Goal: Information Seeking & Learning: Learn about a topic

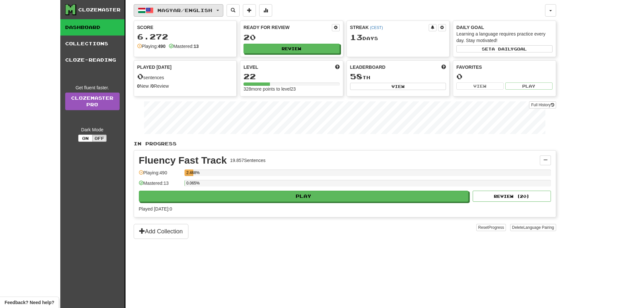
click at [175, 9] on span "Magyar / English" at bounding box center [184, 10] width 55 height 6
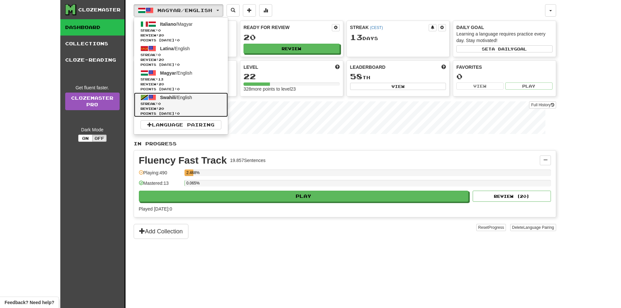
click at [171, 103] on span "Streak: 0" at bounding box center [181, 103] width 81 height 5
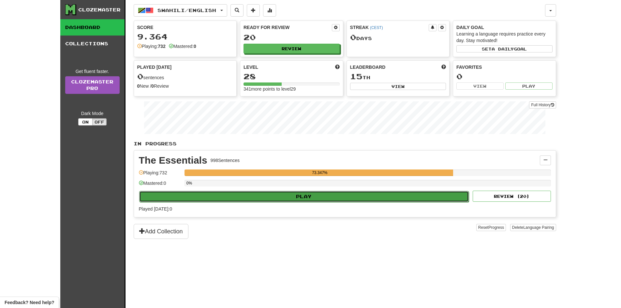
click at [336, 196] on button "Play" at bounding box center [304, 196] width 330 height 11
select select "**"
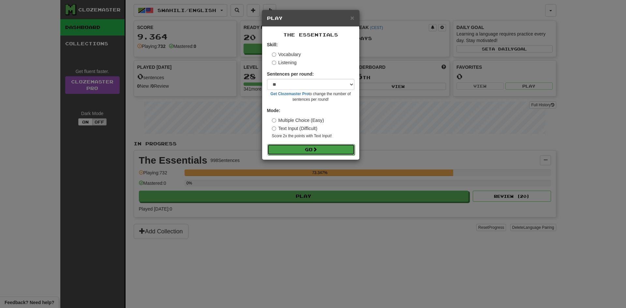
click at [309, 150] on button "Go" at bounding box center [310, 149] width 87 height 11
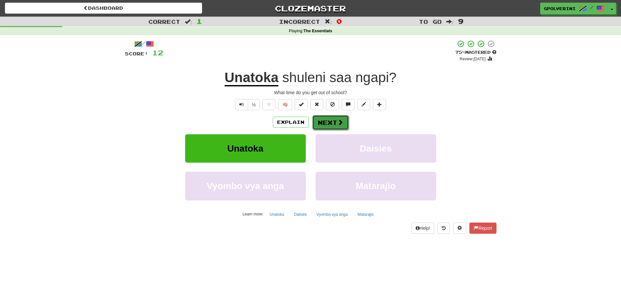
click at [321, 124] on button "Next" at bounding box center [330, 122] width 37 height 15
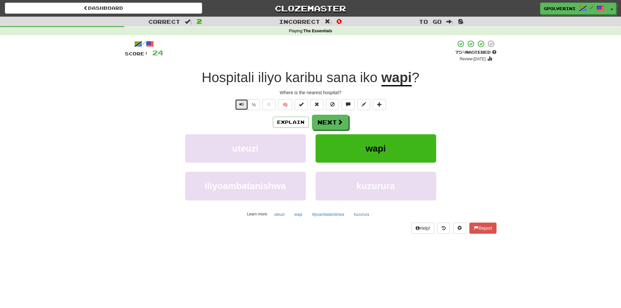
click at [241, 102] on span "Text-to-speech controls" at bounding box center [241, 104] width 5 height 5
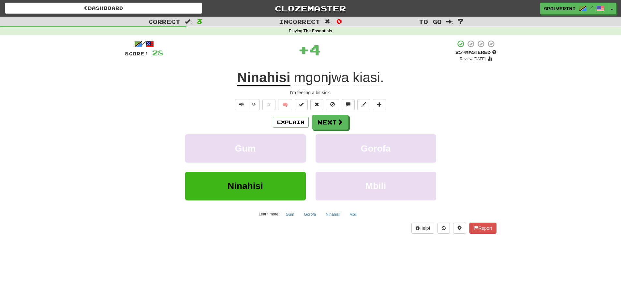
click at [327, 80] on span "mgonjwa" at bounding box center [321, 78] width 55 height 16
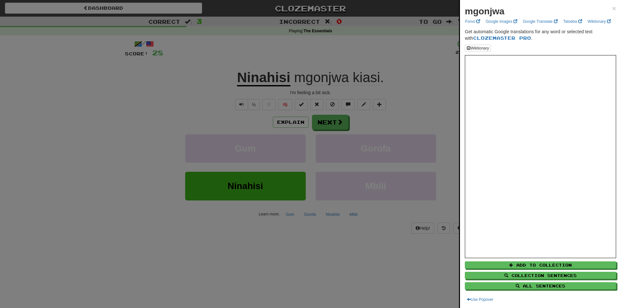
click at [366, 77] on div at bounding box center [310, 154] width 621 height 308
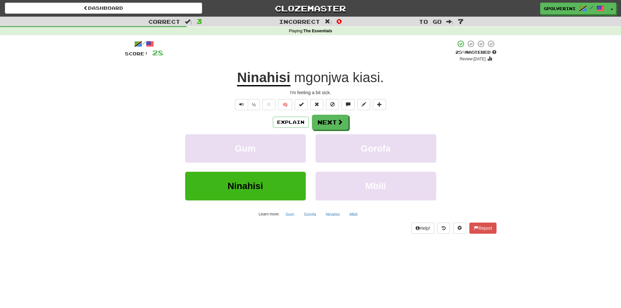
click at [366, 77] on span "kiasi" at bounding box center [366, 78] width 27 height 16
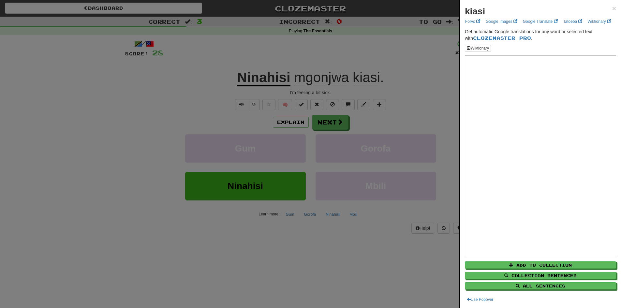
click at [397, 125] on div at bounding box center [310, 154] width 621 height 308
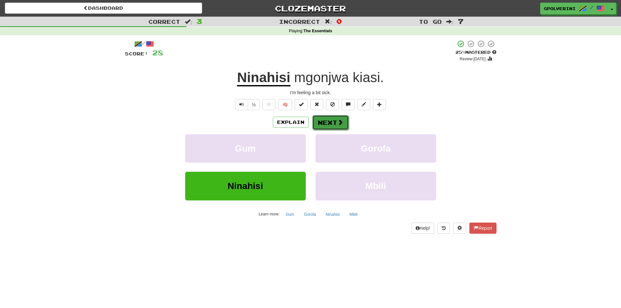
click at [331, 121] on button "Next" at bounding box center [330, 122] width 37 height 15
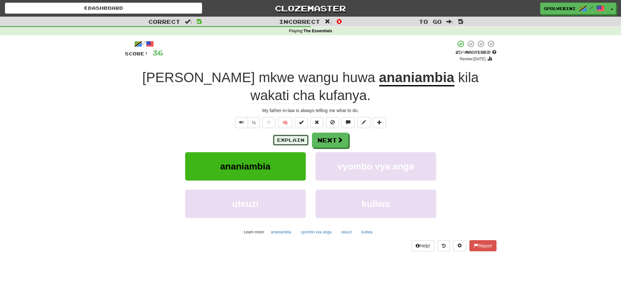
click at [289, 139] on button "Explain" at bounding box center [291, 140] width 36 height 11
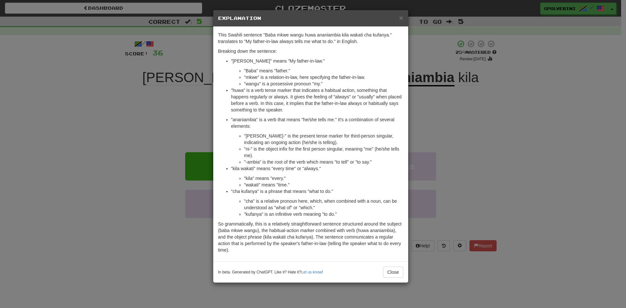
click at [466, 115] on div "× Explanation This Swahili sentence "Baba mkwe wangu huwa ananiambia kila wakat…" at bounding box center [313, 154] width 626 height 308
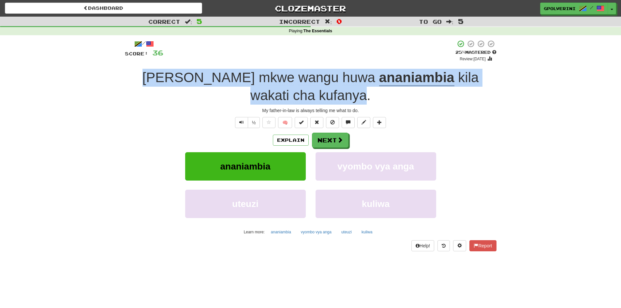
drag, startPoint x: 152, startPoint y: 77, endPoint x: 332, endPoint y: 97, distance: 181.0
click at [332, 97] on div "Baba mkwe wangu huwa ananiambia kila wakati cha kufanya ." at bounding box center [311, 87] width 372 height 36
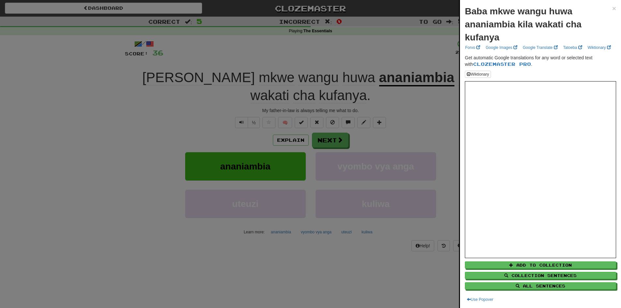
drag, startPoint x: 314, startPoint y: 97, endPoint x: 155, endPoint y: 77, distance: 159.6
click at [155, 77] on div at bounding box center [310, 154] width 621 height 308
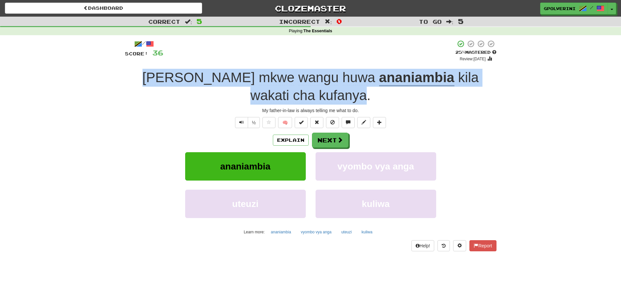
drag, startPoint x: 155, startPoint y: 77, endPoint x: 331, endPoint y: 97, distance: 177.8
click at [331, 97] on div "Baba mkwe wangu huwa ananiambia kila wakati cha kufanya ." at bounding box center [311, 87] width 372 height 36
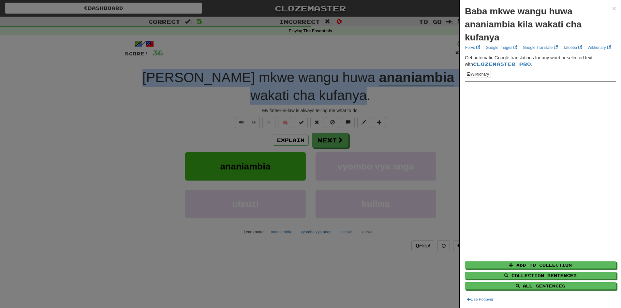
copy div "Baba mkwe wangu huwa ananiambia kila wakati cha kufanya"
click at [238, 274] on div at bounding box center [310, 154] width 621 height 308
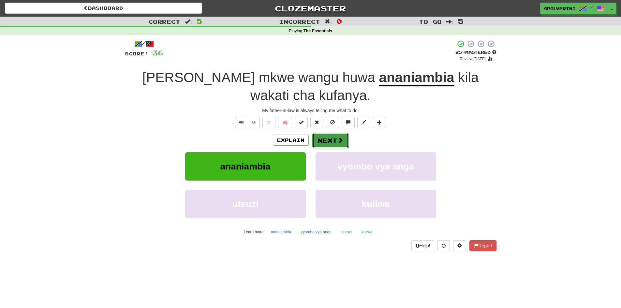
click at [341, 143] on span at bounding box center [340, 140] width 6 height 6
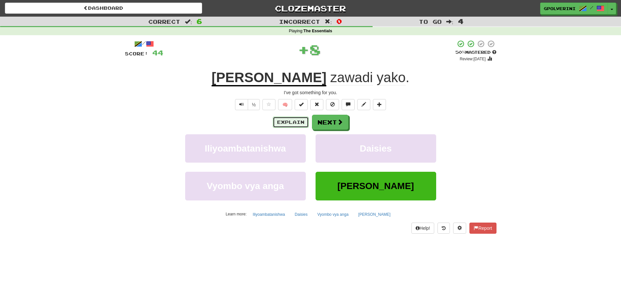
click at [292, 121] on button "Explain" at bounding box center [291, 122] width 36 height 11
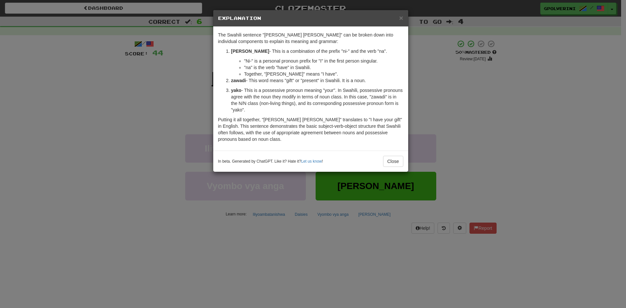
click at [289, 231] on div "× Explanation The Swahili sentence "Nina zawadi yako" can be broken down into i…" at bounding box center [313, 154] width 626 height 308
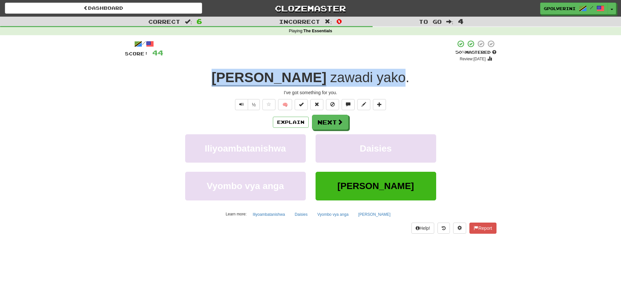
drag, startPoint x: 254, startPoint y: 77, endPoint x: 363, endPoint y: 77, distance: 109.5
click at [363, 77] on div "Nina zawadi yako ." at bounding box center [311, 78] width 372 height 18
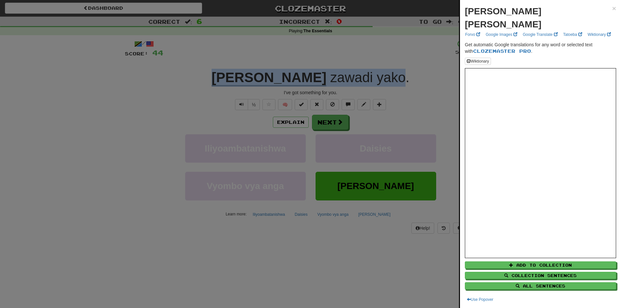
copy div "Nina zawadi yako"
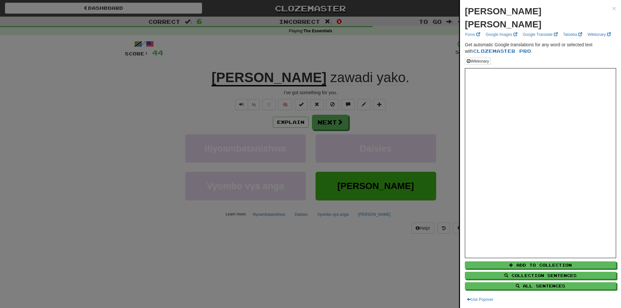
click at [263, 258] on div at bounding box center [310, 154] width 621 height 308
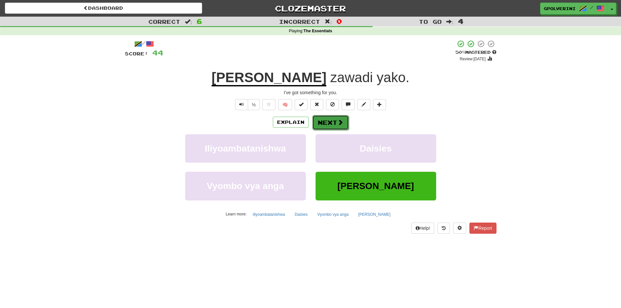
click at [335, 121] on button "Next" at bounding box center [330, 122] width 37 height 15
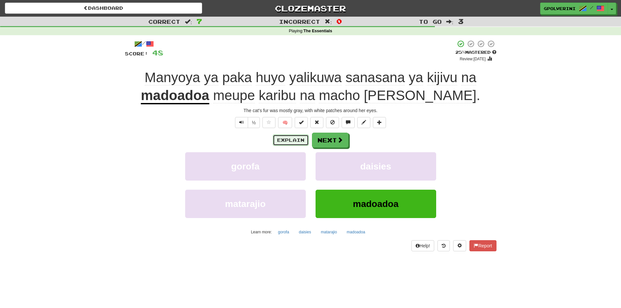
click at [288, 143] on button "Explain" at bounding box center [291, 140] width 36 height 11
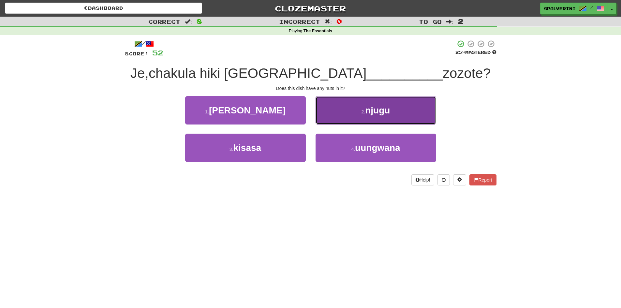
click at [363, 115] on button "2 . njugu" at bounding box center [376, 110] width 121 height 28
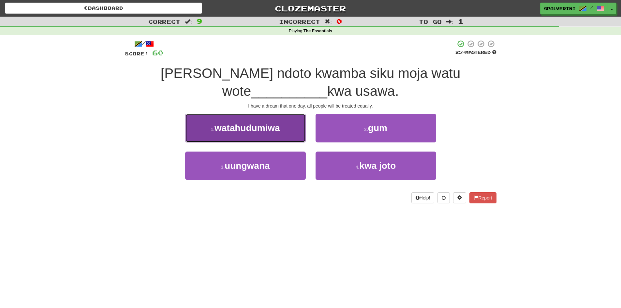
click at [282, 135] on button "1 . watahudumiwa" at bounding box center [245, 128] width 121 height 28
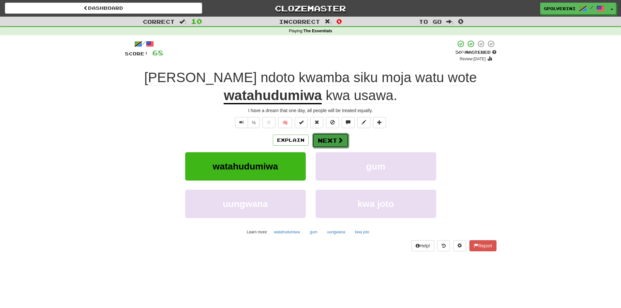
click at [326, 138] on button "Next" at bounding box center [330, 140] width 37 height 15
